Goal: Task Accomplishment & Management: Use online tool/utility

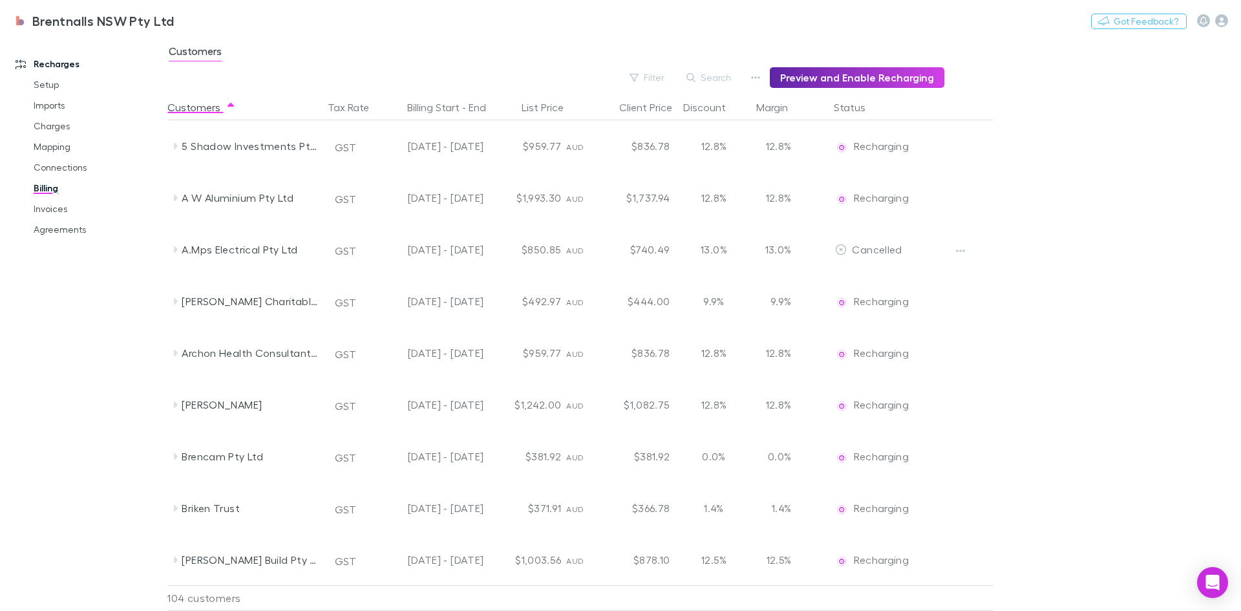
click at [667, 76] on button "Filter" at bounding box center [647, 78] width 49 height 16
click at [557, 235] on li "New customer" at bounding box center [566, 234] width 225 height 21
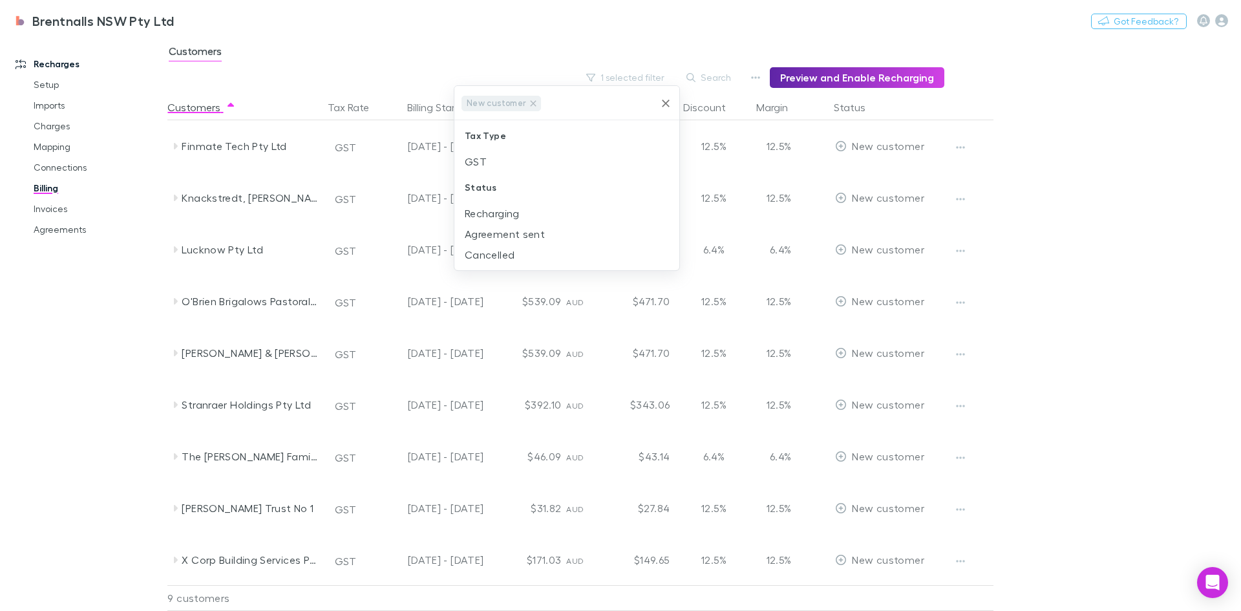
click at [1205, 314] on div at bounding box center [620, 305] width 1241 height 611
click at [1078, 372] on main "Customers 1 selected filter Search Preview and Enable Recharging Customers Tax …" at bounding box center [704, 323] width 1074 height 575
click at [1076, 421] on main "Customers 1 selected filter Search Preview and Enable Recharging Customers Tax …" at bounding box center [704, 323] width 1074 height 575
